Goal: Obtain resource: Obtain resource

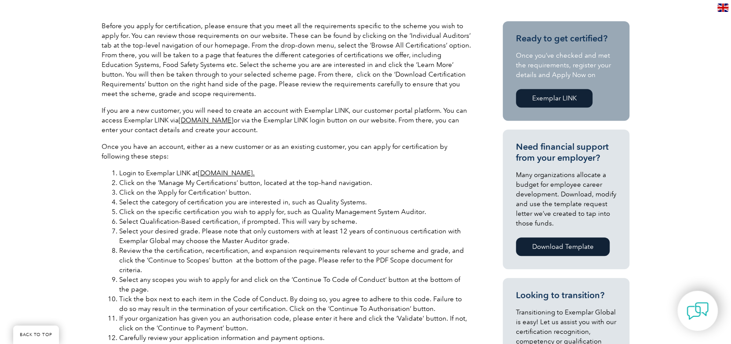
scroll to position [176, 0]
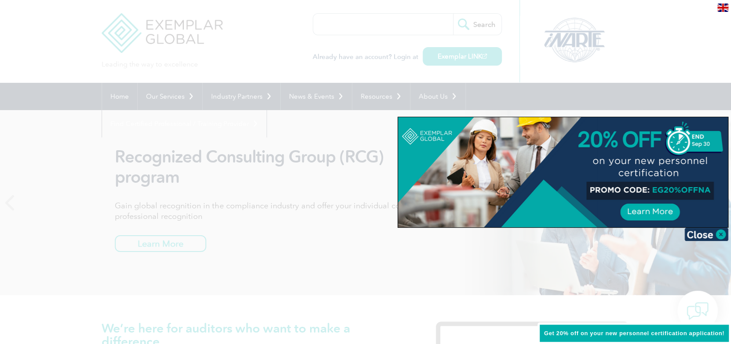
click at [214, 136] on div at bounding box center [365, 172] width 731 height 344
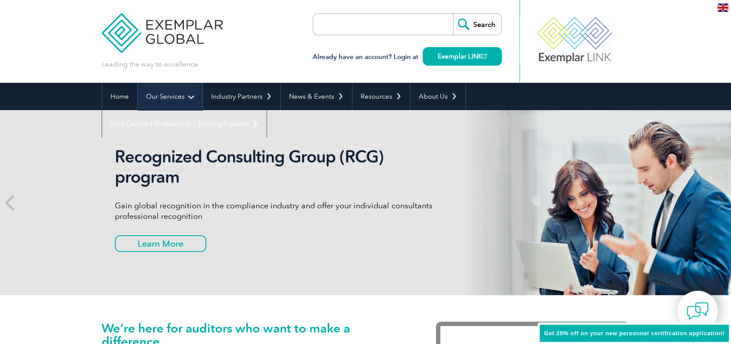
click at [187, 95] on link "Our Services" at bounding box center [170, 96] width 65 height 27
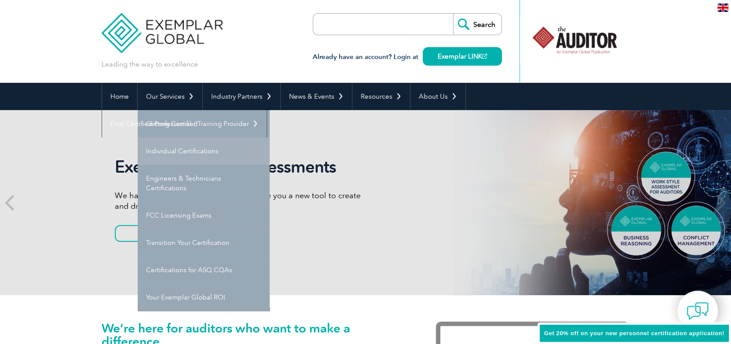
click at [184, 150] on link "Individual Certifications" at bounding box center [204, 150] width 132 height 27
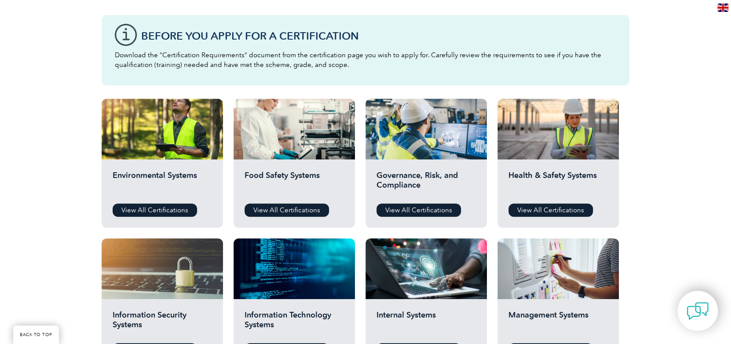
scroll to position [220, 0]
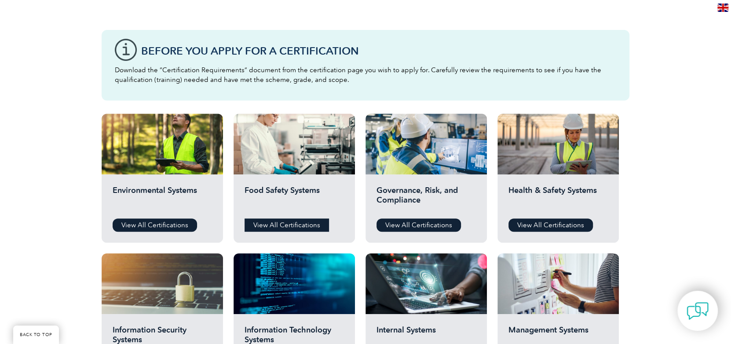
click at [280, 222] on link "View All Certifications" at bounding box center [287, 224] width 84 height 13
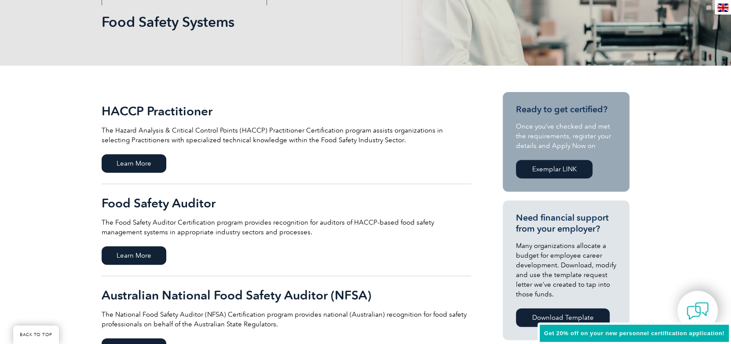
scroll to position [176, 0]
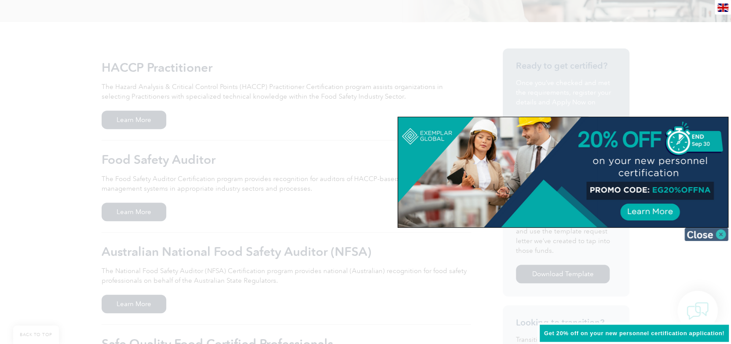
click at [720, 233] on img at bounding box center [707, 234] width 44 height 13
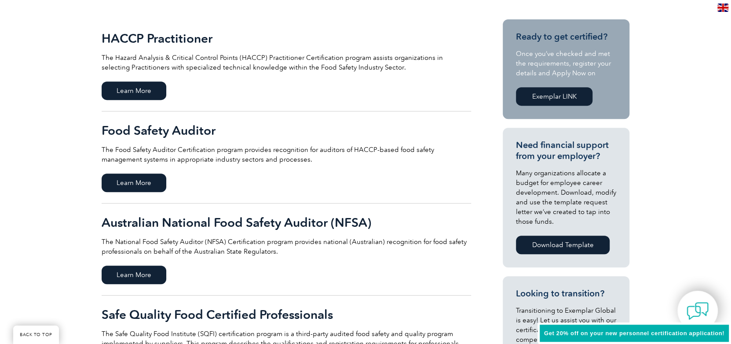
scroll to position [220, 0]
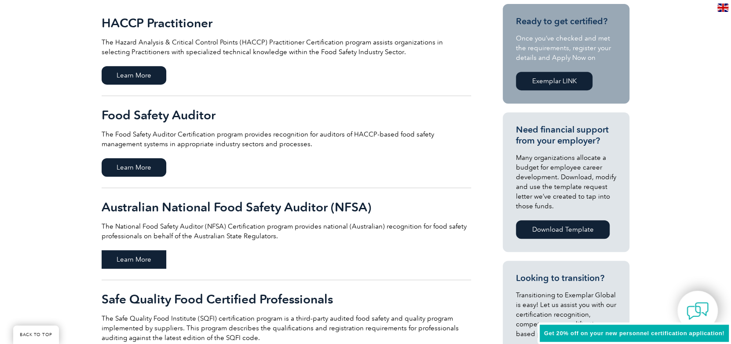
click at [129, 257] on span "Learn More" at bounding box center [134, 259] width 65 height 18
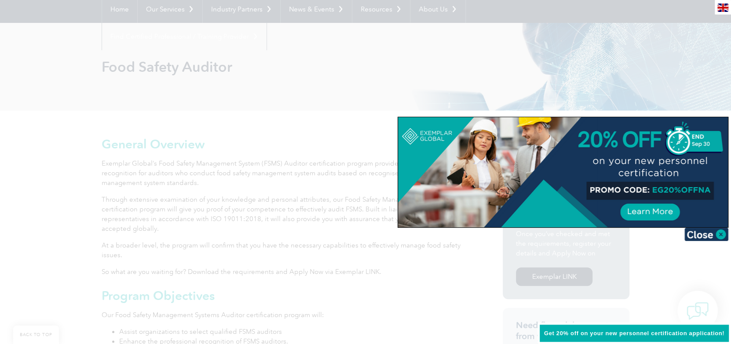
scroll to position [88, 0]
click at [721, 233] on img at bounding box center [707, 234] width 44 height 13
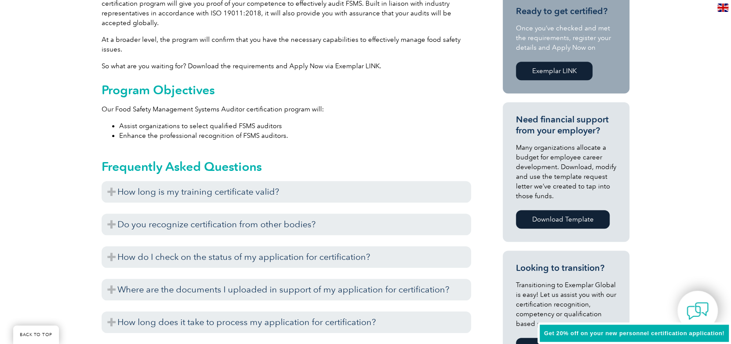
scroll to position [308, 0]
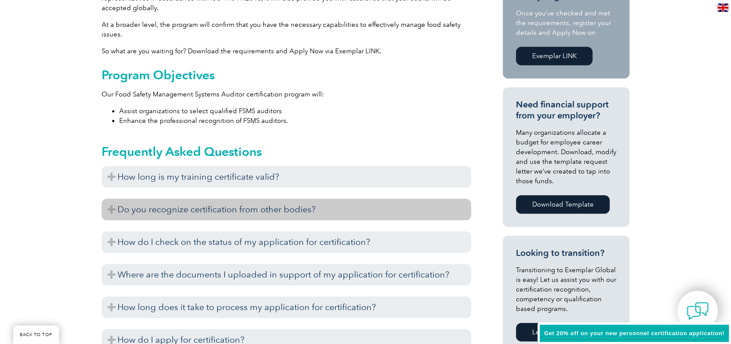
click at [111, 206] on h3 "Do you recognize certification from other bodies?" at bounding box center [287, 209] width 370 height 22
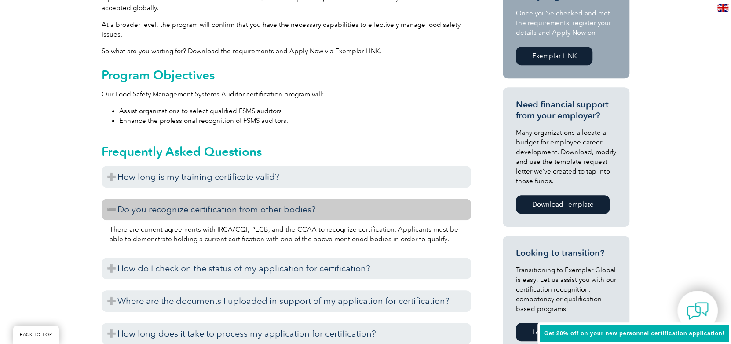
click at [110, 206] on h3 "Do you recognize certification from other bodies?" at bounding box center [287, 209] width 370 height 22
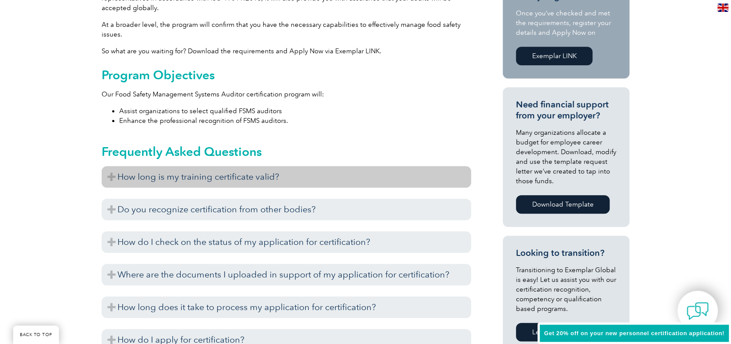
click at [111, 175] on h3 "How long is my training certificate valid?" at bounding box center [287, 177] width 370 height 22
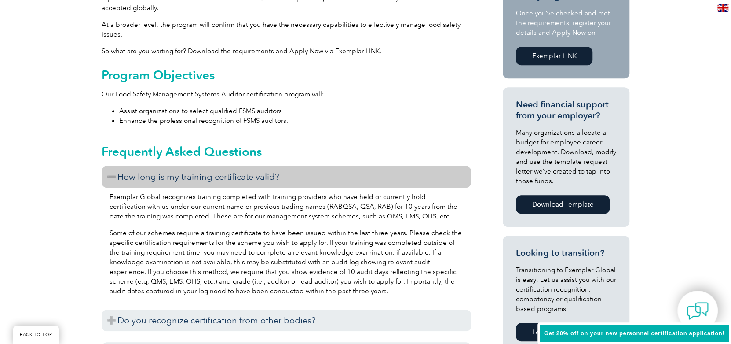
click at [111, 175] on h3 "How long is my training certificate valid?" at bounding box center [287, 177] width 370 height 22
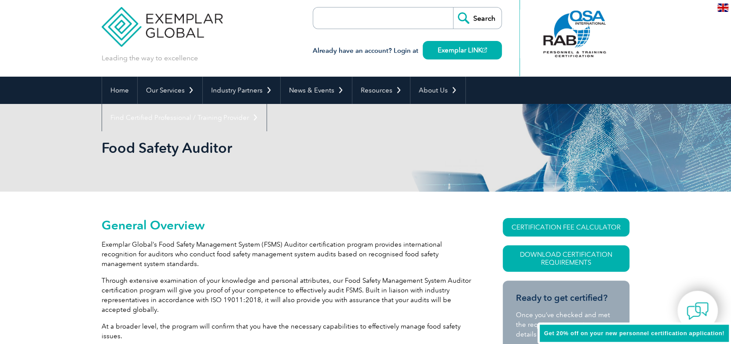
scroll to position [0, 0]
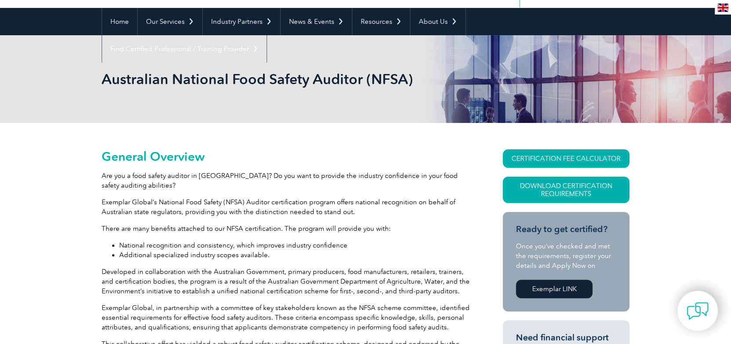
scroll to position [44, 0]
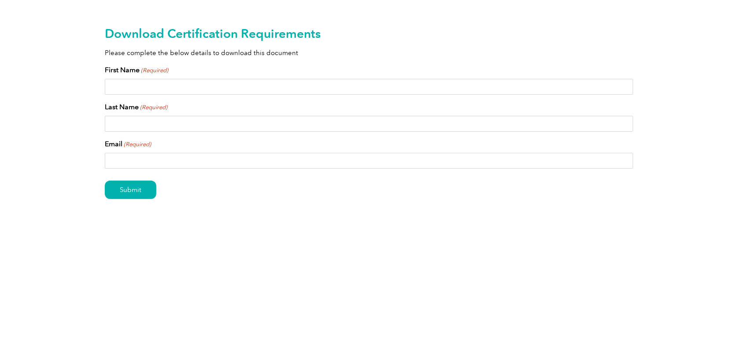
click at [118, 85] on input "First Name (Required)" at bounding box center [369, 87] width 528 height 16
type input "[PERSON_NAME]"
type input "[EMAIL_ADDRESS][DOMAIN_NAME]"
click at [135, 187] on input "Submit" at bounding box center [130, 189] width 51 height 18
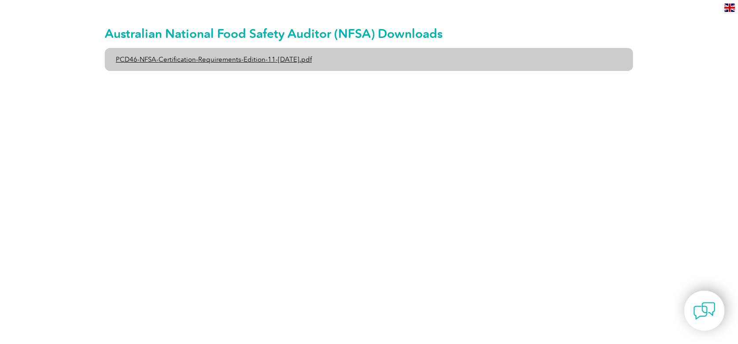
click at [228, 57] on link "PCD46-NFSA-Certification-Requirements-Edition-11-[DATE].pdf" at bounding box center [369, 59] width 528 height 23
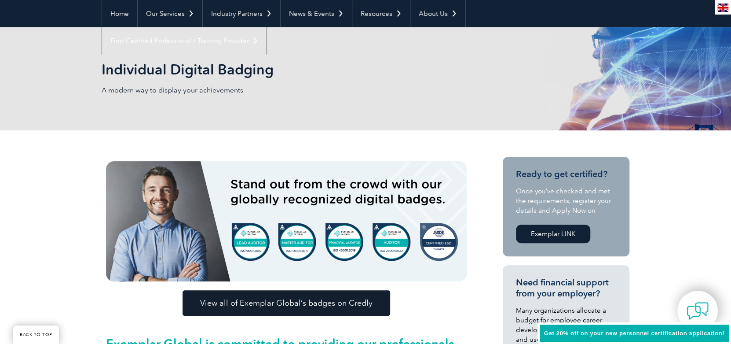
scroll to position [88, 0]
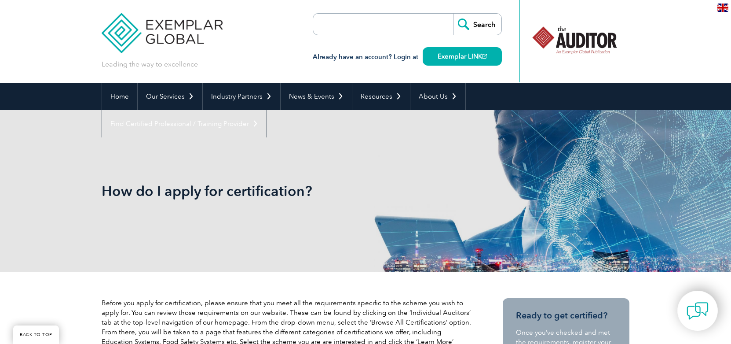
scroll to position [176, 0]
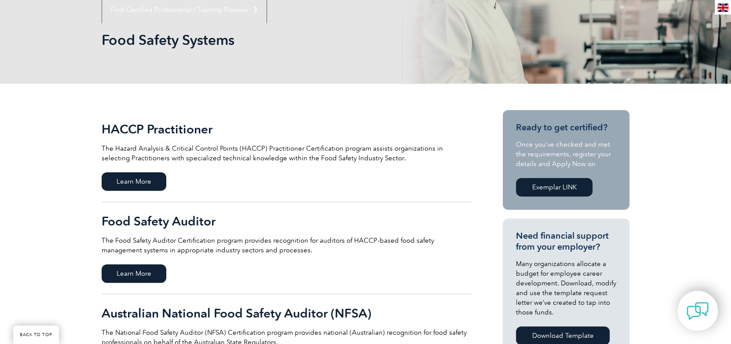
scroll to position [88, 0]
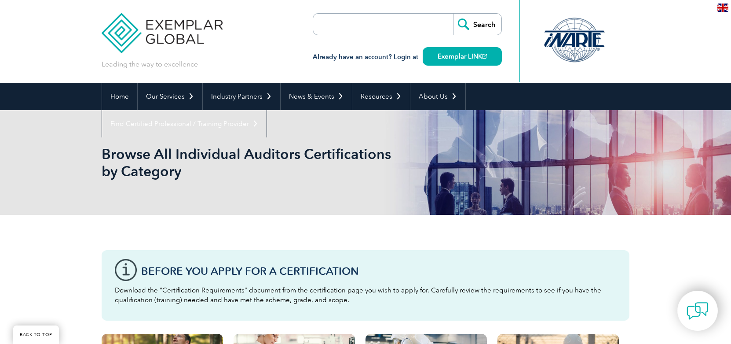
scroll to position [220, 0]
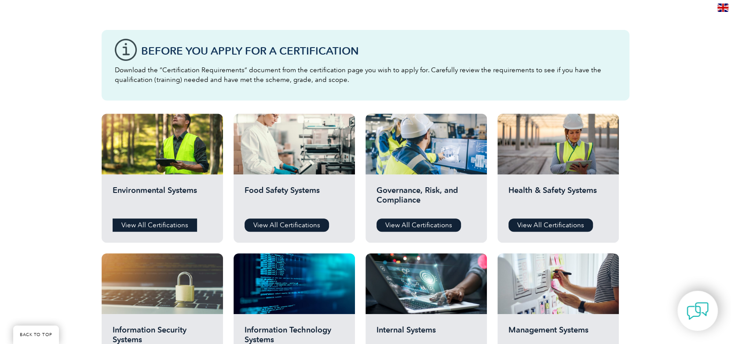
click at [148, 222] on link "View All Certifications" at bounding box center [155, 224] width 84 height 13
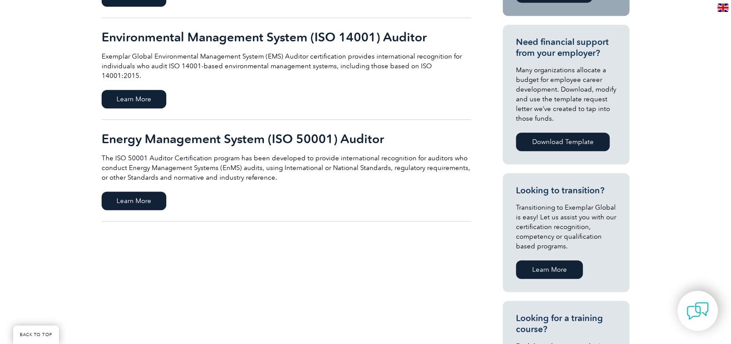
scroll to position [220, 0]
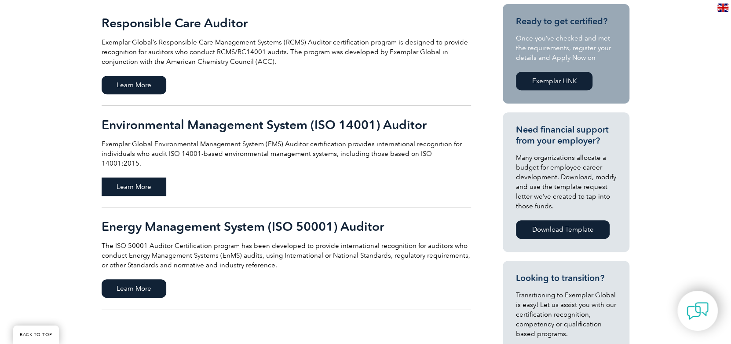
click at [137, 177] on span "Learn More" at bounding box center [134, 186] width 65 height 18
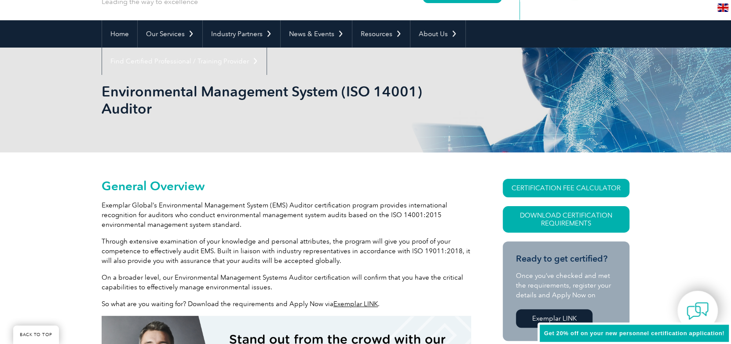
scroll to position [88, 0]
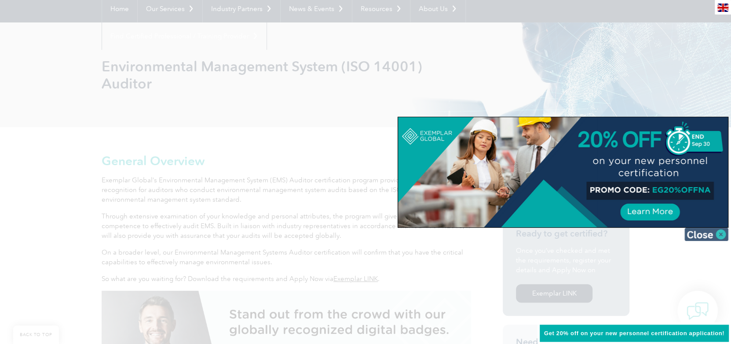
click at [724, 235] on img at bounding box center [707, 234] width 44 height 13
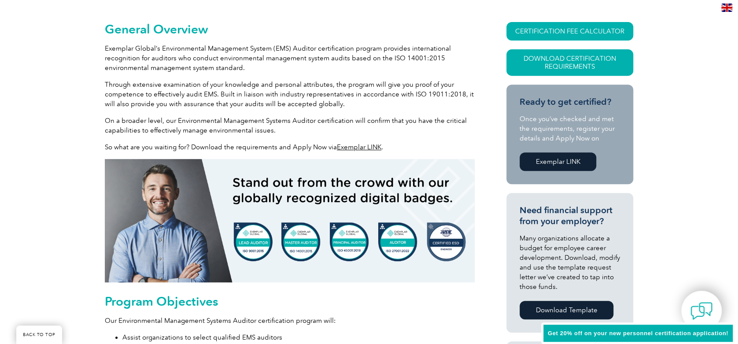
scroll to position [176, 0]
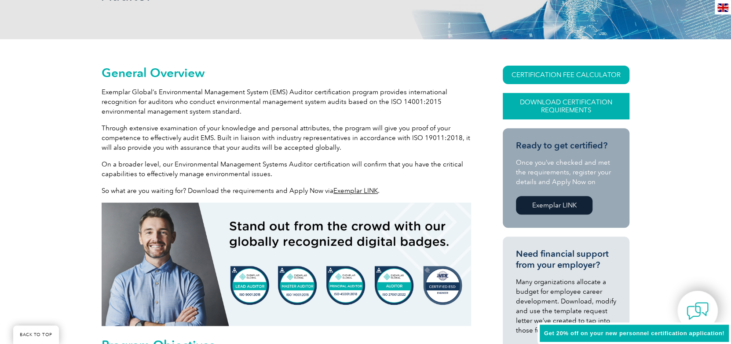
click at [575, 100] on link "Download Certification Requirements" at bounding box center [566, 106] width 127 height 26
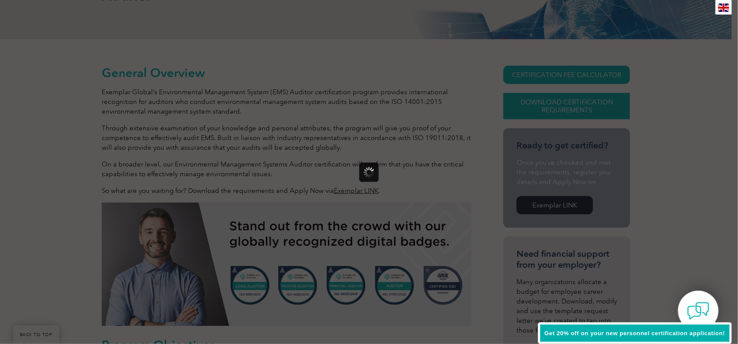
scroll to position [0, 0]
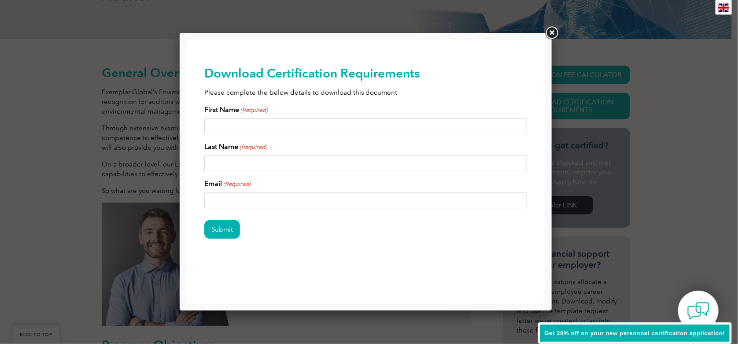
click at [221, 123] on input "First Name (Required)" at bounding box center [365, 126] width 323 height 16
type input "KAREN"
type input "GURNEY"
type input "redsun1@optusnet.com.au"
click at [225, 228] on input "Submit" at bounding box center [222, 229] width 36 height 18
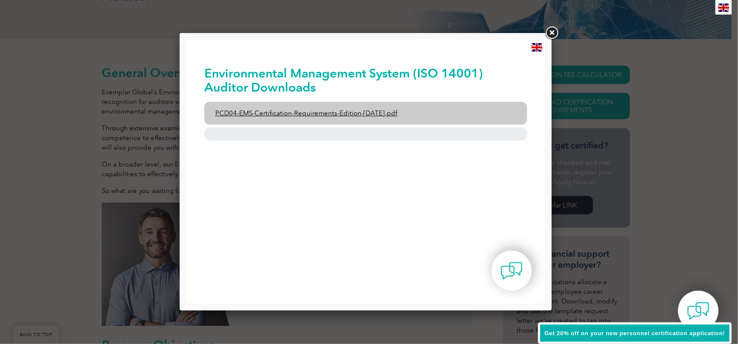
click at [297, 110] on link "PCD04-EMS-Certification-Requirements-Edition-2-April-2022.pdf" at bounding box center [365, 112] width 323 height 23
